Goal: Navigation & Orientation: Find specific page/section

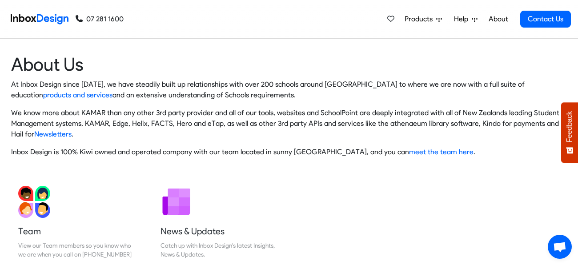
click at [487, 20] on link "About" at bounding box center [498, 19] width 24 height 18
